Goal: Task Accomplishment & Management: Manage account settings

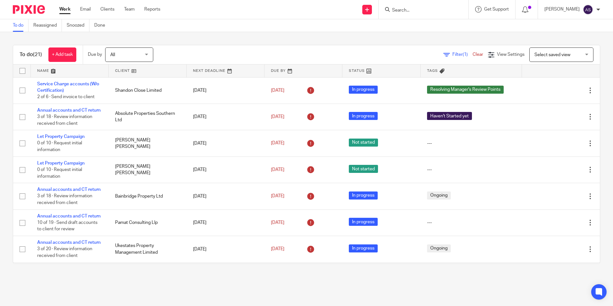
click at [426, 10] on input "Search" at bounding box center [420, 11] width 58 height 6
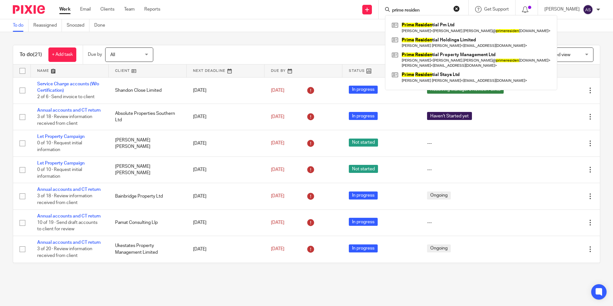
type input "prime residen"
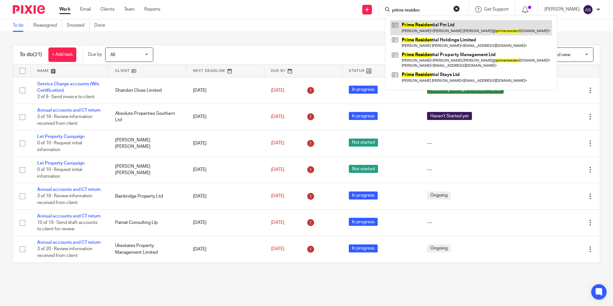
click at [451, 28] on link at bounding box center [471, 27] width 162 height 15
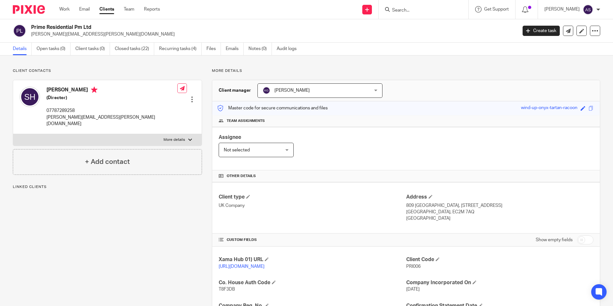
scroll to position [154, 0]
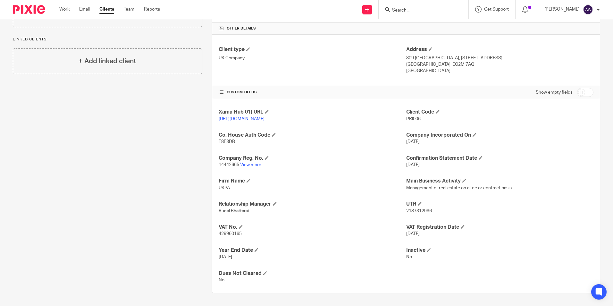
click at [437, 11] on input "Search" at bounding box center [420, 11] width 58 height 6
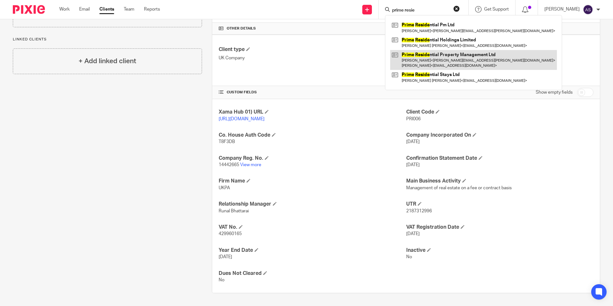
type input "prime resie"
click at [492, 57] on link at bounding box center [473, 60] width 167 height 20
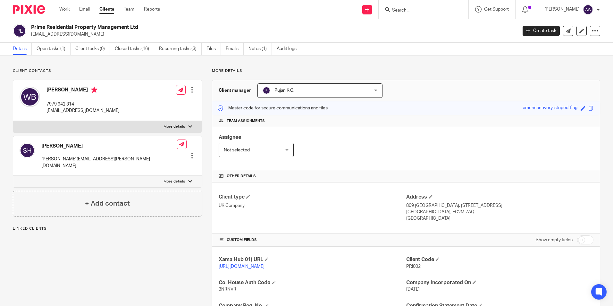
scroll to position [154, 0]
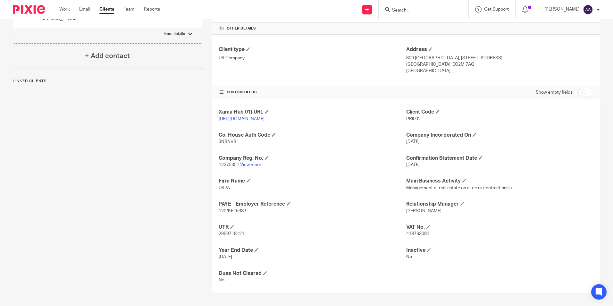
click at [243, 162] on p "12375351 View more" at bounding box center [312, 165] width 187 height 6
click at [245, 164] on link "View more" at bounding box center [250, 165] width 21 height 4
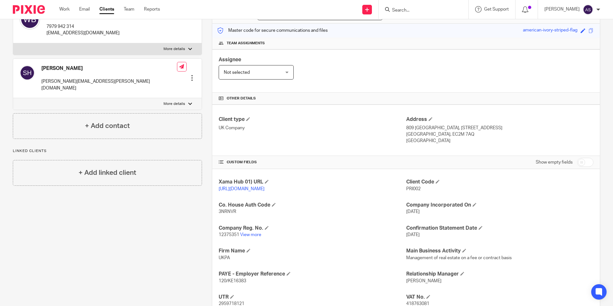
scroll to position [0, 0]
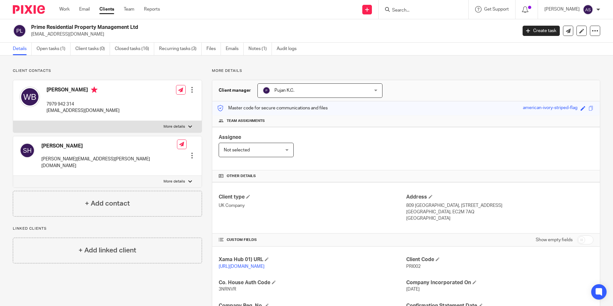
click at [37, 12] on img at bounding box center [29, 9] width 32 height 9
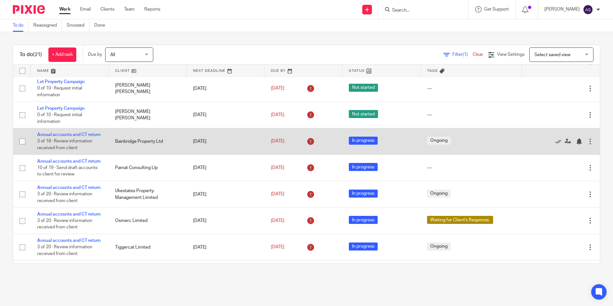
scroll to position [64, 0]
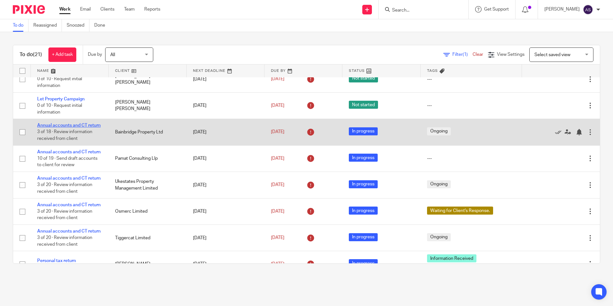
click at [68, 128] on link "Annual accounts and CT return" at bounding box center [68, 125] width 63 height 4
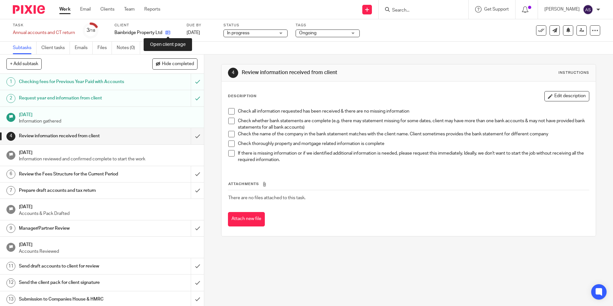
click at [168, 32] on icon at bounding box center [167, 32] width 5 height 5
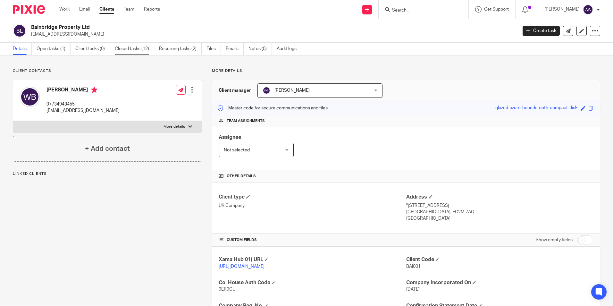
click at [130, 49] on link "Closed tasks (12)" at bounding box center [134, 49] width 39 height 13
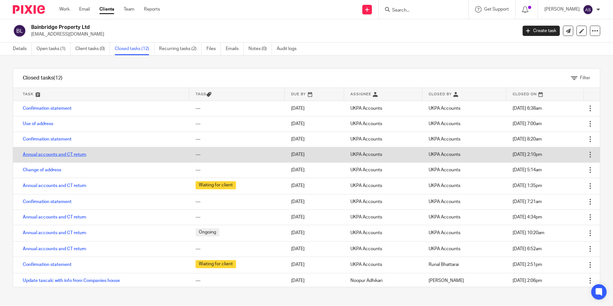
click at [62, 154] on link "Annual accounts and CT return" at bounding box center [54, 154] width 63 height 4
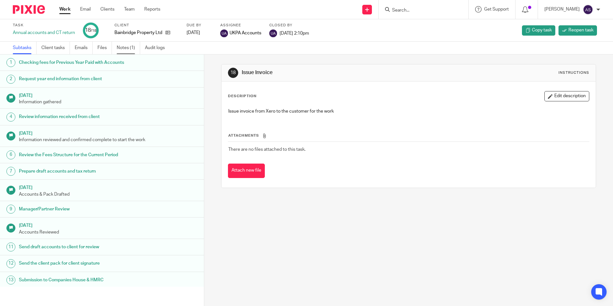
click at [136, 48] on link "Notes (1)" at bounding box center [128, 48] width 23 height 13
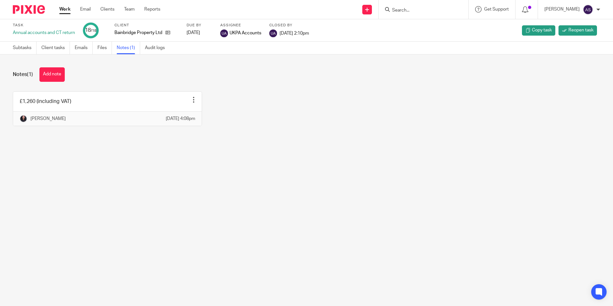
drag, startPoint x: 76, startPoint y: 57, endPoint x: 86, endPoint y: 58, distance: 10.3
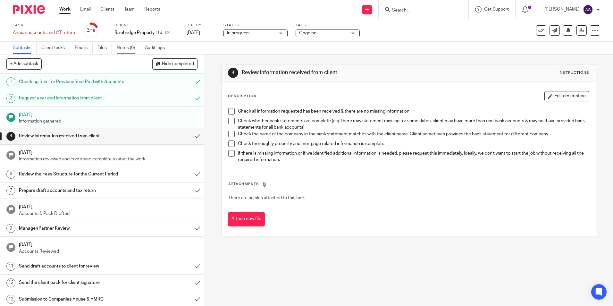
click at [133, 48] on link "Notes (0)" at bounding box center [128, 48] width 23 height 13
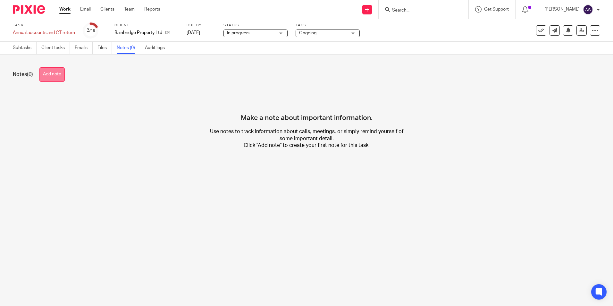
click at [58, 80] on button "Add note" at bounding box center [51, 74] width 25 height 14
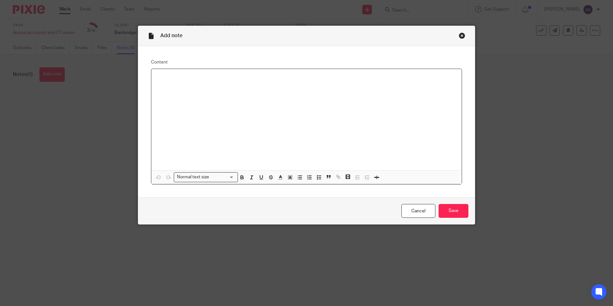
click at [164, 75] on p at bounding box center [306, 77] width 300 height 6
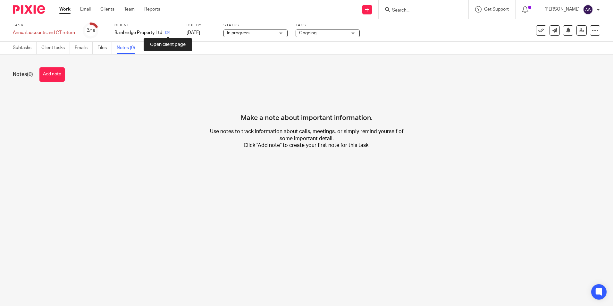
click at [168, 33] on icon at bounding box center [167, 32] width 5 height 5
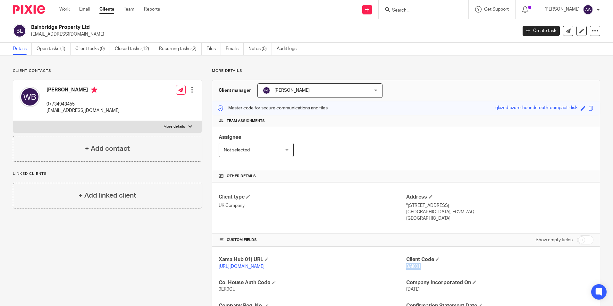
drag, startPoint x: 403, startPoint y: 267, endPoint x: 420, endPoint y: 268, distance: 16.7
click at [420, 268] on p "BAI001" at bounding box center [499, 266] width 187 height 6
copy span "BAI001"
click at [54, 48] on link "Open tasks (1)" at bounding box center [54, 49] width 34 height 13
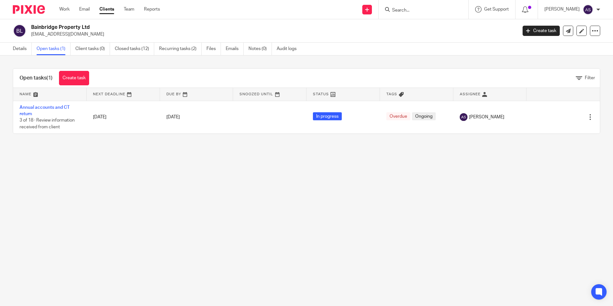
click at [62, 107] on link "Annual accounts and CT return" at bounding box center [45, 110] width 50 height 11
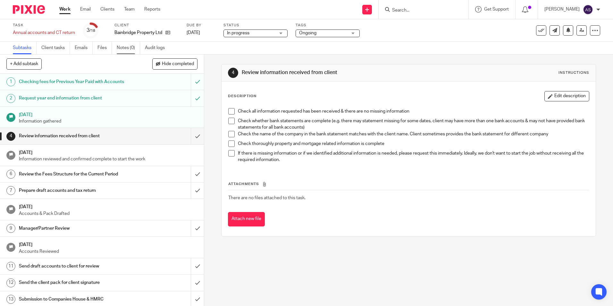
click at [129, 49] on link "Notes (0)" at bounding box center [128, 48] width 23 height 13
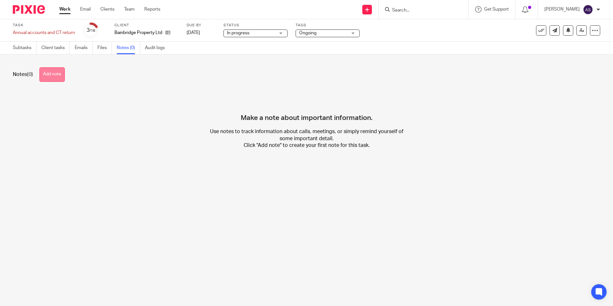
click at [57, 74] on button "Add note" at bounding box center [51, 74] width 25 height 14
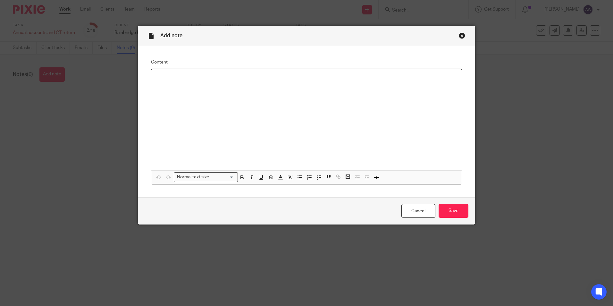
click at [170, 77] on p at bounding box center [306, 77] width 300 height 6
click at [452, 210] on input "Save" at bounding box center [454, 211] width 30 height 14
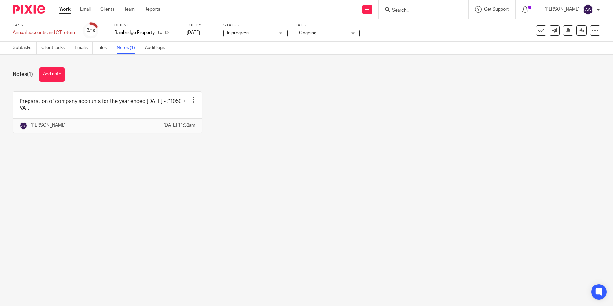
click at [264, 119] on div "Preparation of company accounts for the year ended [DATE] - £1050 + VAT. Edit n…" at bounding box center [301, 116] width 597 height 51
click at [23, 45] on link "Subtasks" at bounding box center [25, 48] width 24 height 13
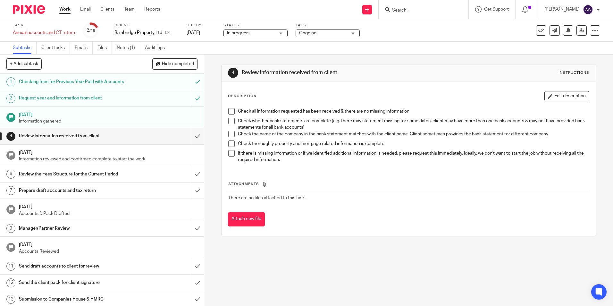
click at [232, 110] on span at bounding box center [231, 111] width 6 height 6
click at [231, 119] on span at bounding box center [231, 121] width 6 height 6
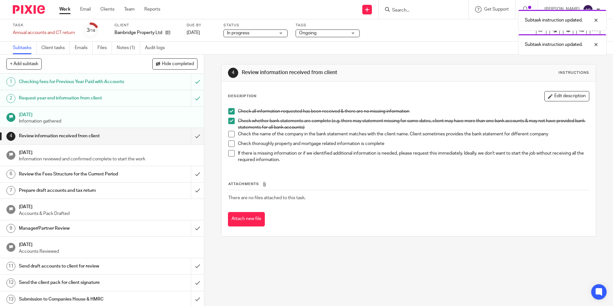
click at [226, 132] on div "Check all information requested has been received & there are no missing inform…" at bounding box center [408, 136] width 367 height 63
click at [228, 130] on li "Check whether bank statements are complete (e.g. there may statement missing fo…" at bounding box center [408, 124] width 360 height 13
click at [230, 132] on span at bounding box center [231, 134] width 6 height 6
click at [230, 141] on span at bounding box center [231, 143] width 6 height 6
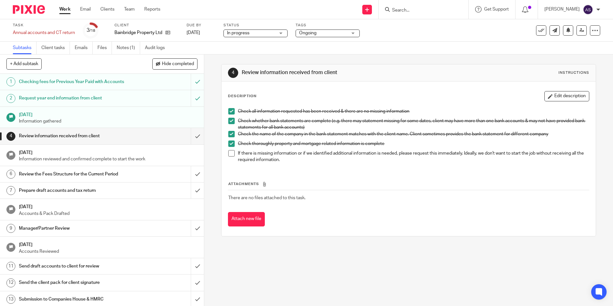
click at [228, 152] on span at bounding box center [231, 153] width 6 height 6
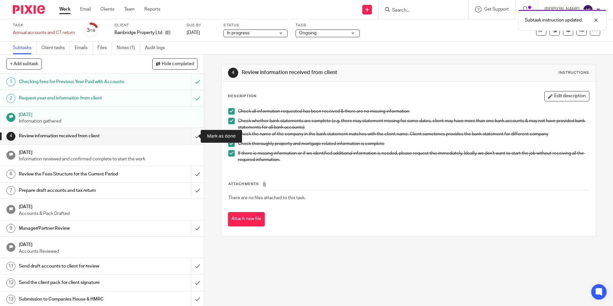
click at [191, 136] on input "submit" at bounding box center [102, 136] width 204 height 16
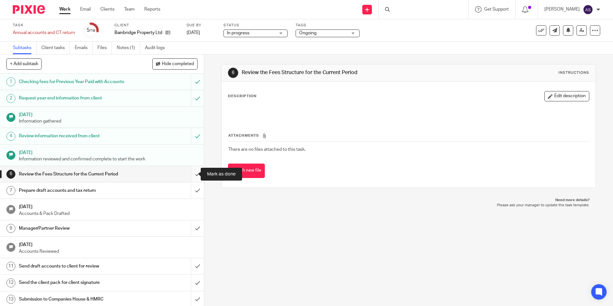
click at [192, 172] on input "submit" at bounding box center [102, 174] width 204 height 16
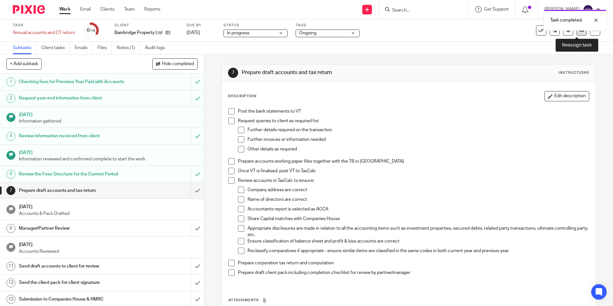
click at [579, 33] on link at bounding box center [581, 30] width 10 height 10
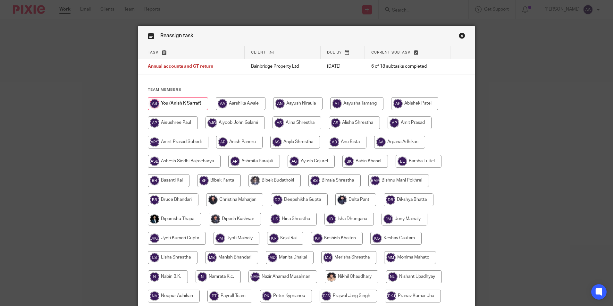
scroll to position [190, 0]
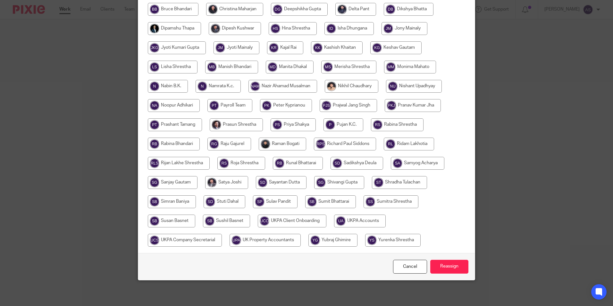
click at [350, 222] on input "radio" at bounding box center [360, 221] width 52 height 13
radio input "true"
click at [440, 267] on input "Reassign" at bounding box center [449, 267] width 38 height 14
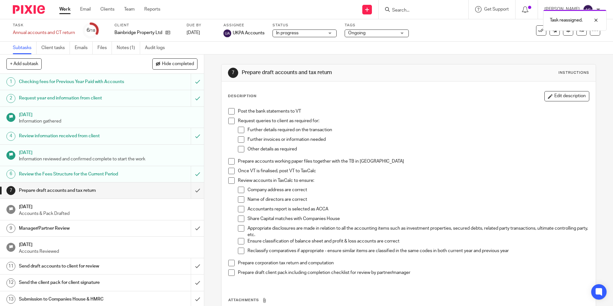
click at [25, 8] on img at bounding box center [29, 9] width 32 height 9
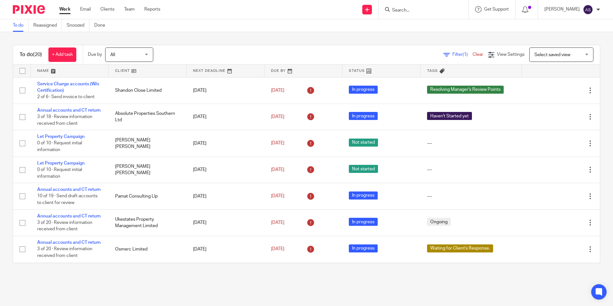
click at [320, 24] on div "To do Reassigned Snoozed Done" at bounding box center [306, 25] width 613 height 13
click at [198, 275] on div "To do (20) + Add task Due by All All Today Tomorrow This week Next week This mo…" at bounding box center [306, 154] width 613 height 244
click at [259, 281] on main "To do Reassigned Snoozed Done To do (20) + Add task Due by All All Today Tomorr…" at bounding box center [306, 153] width 613 height 306
click at [427, 280] on main "To do Reassigned Snoozed Done To do (20) + Add task Due by All All Today Tomorr…" at bounding box center [306, 153] width 613 height 306
drag, startPoint x: 452, startPoint y: 270, endPoint x: 540, endPoint y: 65, distance: 222.6
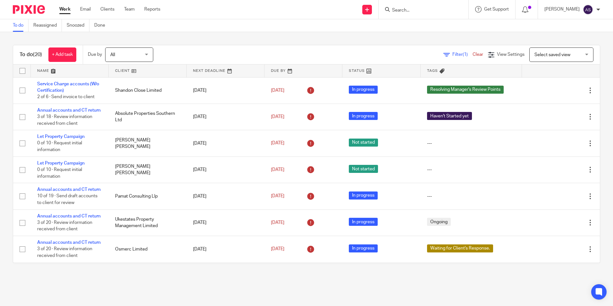
click at [452, 270] on div "To do (20) + Add task Due by All All Today Tomorrow This week Next week This mo…" at bounding box center [306, 154] width 613 height 244
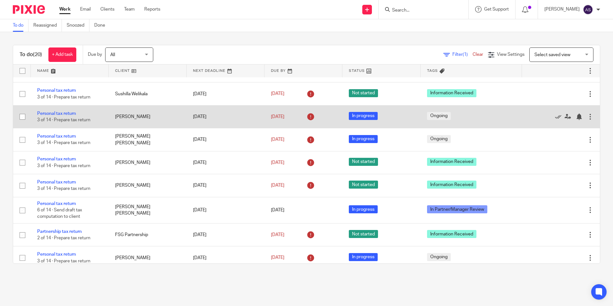
scroll to position [289, 0]
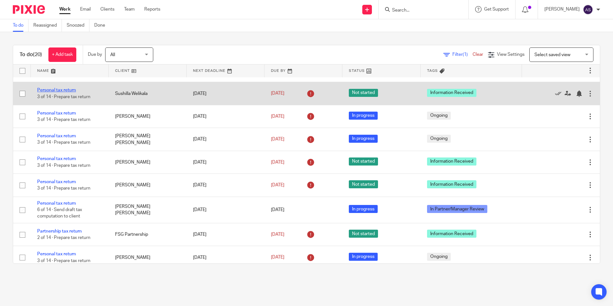
click at [63, 92] on link "Personal tax return" at bounding box center [56, 90] width 39 height 4
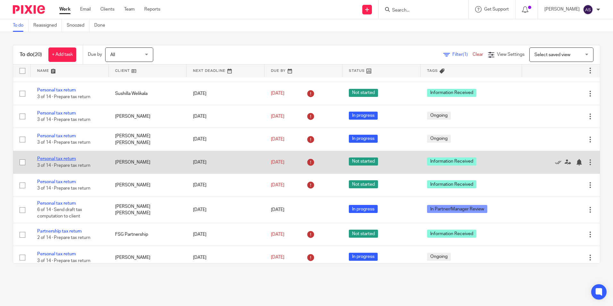
click at [65, 161] on link "Personal tax return" at bounding box center [56, 158] width 39 height 4
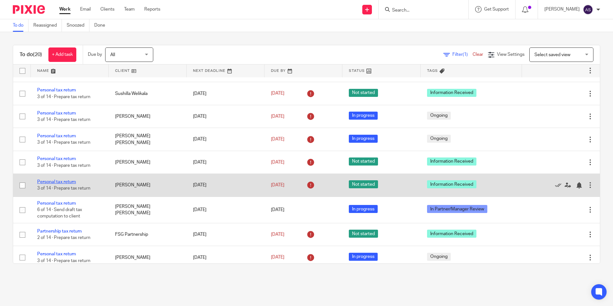
click at [72, 184] on link "Personal tax return" at bounding box center [56, 182] width 39 height 4
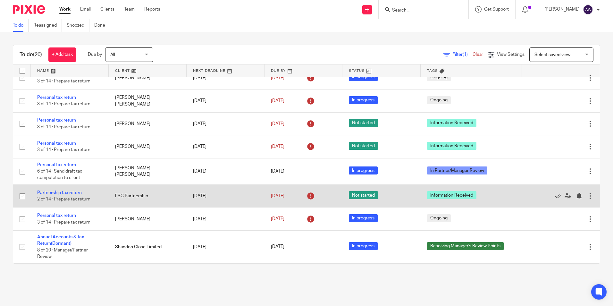
scroll to position [327, 0]
click at [77, 195] on link "Partnership tax return" at bounding box center [59, 192] width 45 height 4
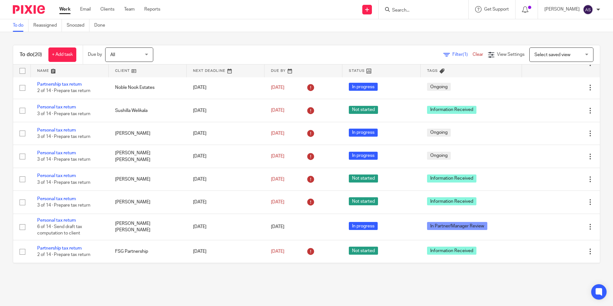
scroll to position [263, 0]
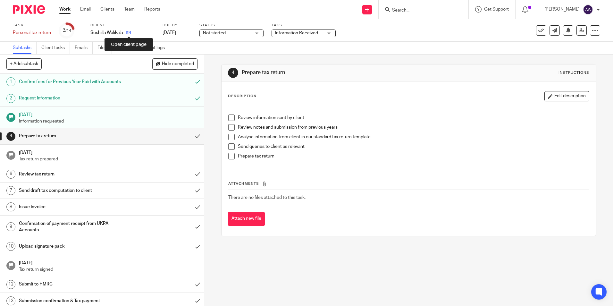
click at [128, 33] on icon at bounding box center [128, 32] width 5 height 5
click at [130, 33] on icon at bounding box center [131, 32] width 5 height 5
click at [129, 33] on icon at bounding box center [131, 32] width 5 height 5
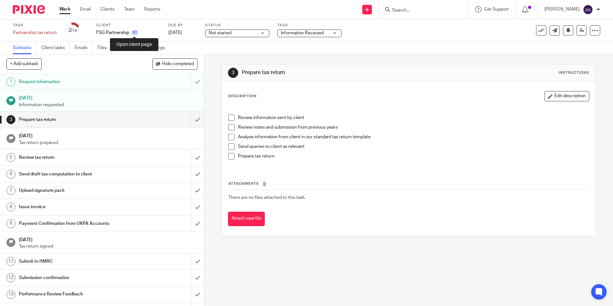
click at [133, 33] on icon at bounding box center [134, 32] width 5 height 5
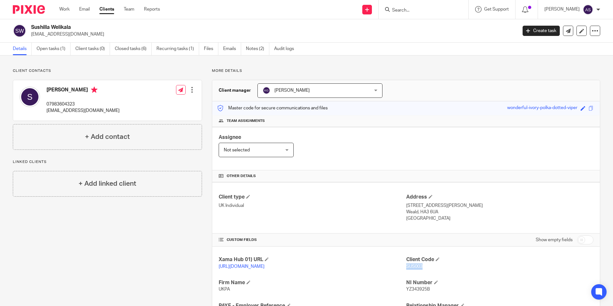
drag, startPoint x: 404, startPoint y: 266, endPoint x: 421, endPoint y: 268, distance: 17.5
click at [421, 268] on p "SUS003" at bounding box center [499, 266] width 187 height 6
copy span "SUS003"
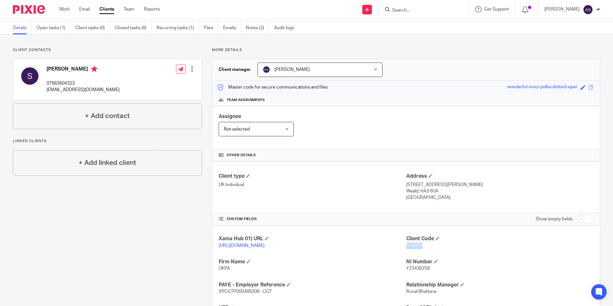
scroll to position [32, 0]
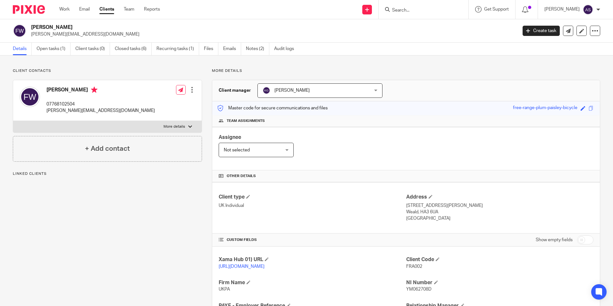
click at [408, 266] on span "FRA002" at bounding box center [414, 266] width 16 height 4
copy p "FRA002"
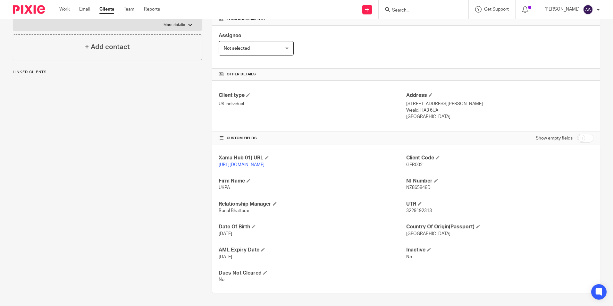
click at [409, 163] on span "GER002" at bounding box center [414, 165] width 16 height 4
copy span "GER002"
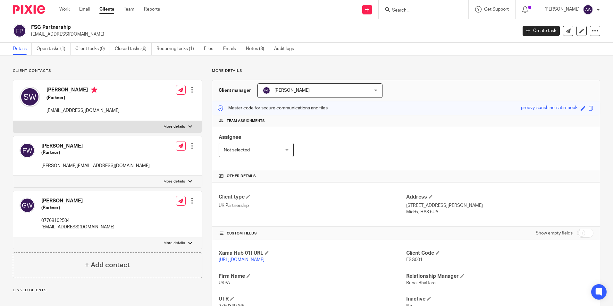
click at [408, 257] on span "FSG001" at bounding box center [414, 259] width 16 height 4
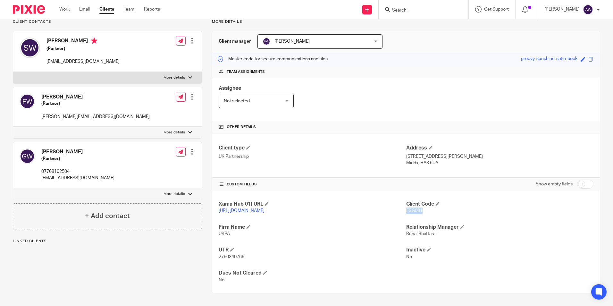
click at [408, 208] on span "FSG001" at bounding box center [414, 210] width 16 height 4
copy span "FSG001"
click at [565, 279] on div "Xama Hub 01) URL [URL][DOMAIN_NAME] Client Code FSG001 Firm Name UKPA Relations…" at bounding box center [406, 242] width 388 height 102
click at [461, 279] on div "Xama Hub 01) URL [URL][DOMAIN_NAME] Client Code FSG001 Firm Name UKPA Relations…" at bounding box center [406, 242] width 388 height 102
click at [356, 94] on div "Assignee Not selected Not selected Not selected [PERSON_NAME] [PERSON_NAME] [PE…" at bounding box center [406, 99] width 388 height 43
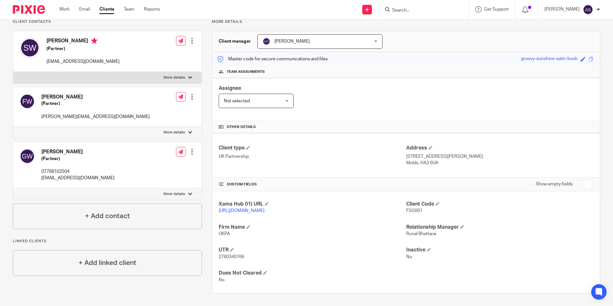
click at [350, 282] on p "No" at bounding box center [312, 280] width 187 height 6
click at [314, 272] on h4 "Dues Not Cleared" at bounding box center [312, 273] width 187 height 7
